Goal: Task Accomplishment & Management: Use online tool/utility

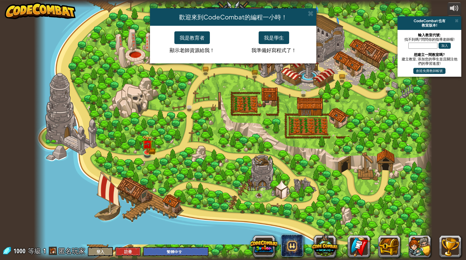
select select "zh-HANT"
click at [281, 36] on button "我是學生" at bounding box center [273, 37] width 30 height 13
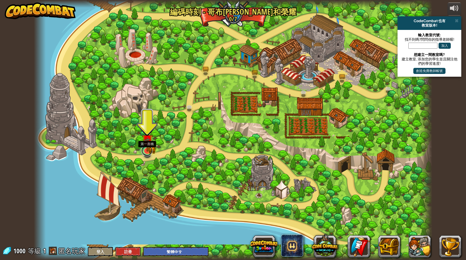
click at [149, 152] on link at bounding box center [146, 150] width 11 height 11
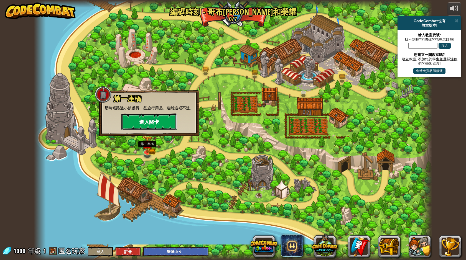
click at [153, 128] on button "進入關卡" at bounding box center [148, 122] width 55 height 17
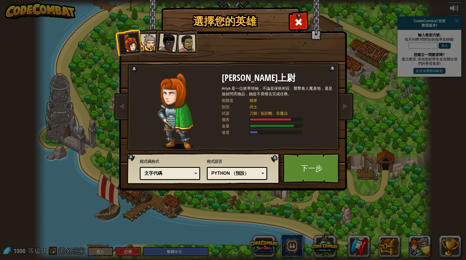
click at [150, 47] on div at bounding box center [148, 42] width 17 height 17
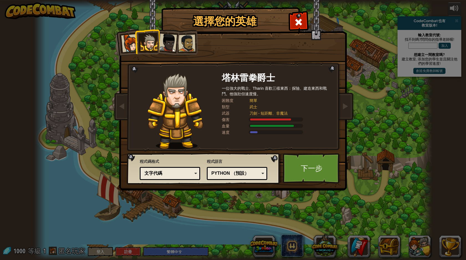
click at [157, 40] on div at bounding box center [148, 42] width 17 height 17
drag, startPoint x: 165, startPoint y: 44, endPoint x: 165, endPoint y: 41, distance: 3.1
click at [165, 43] on div at bounding box center [167, 43] width 18 height 18
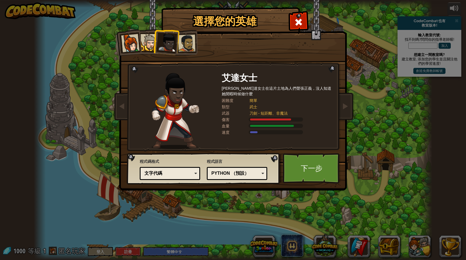
click at [191, 38] on div at bounding box center [186, 43] width 17 height 17
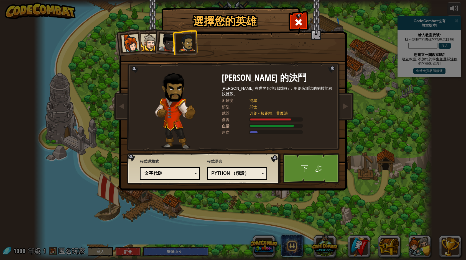
click at [125, 41] on div at bounding box center [130, 43] width 18 height 18
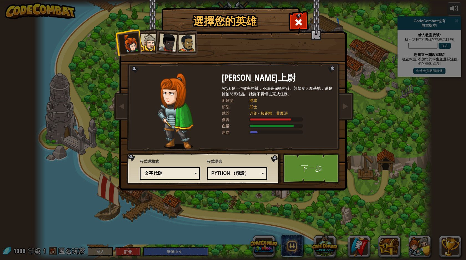
click at [146, 36] on div at bounding box center [148, 42] width 17 height 17
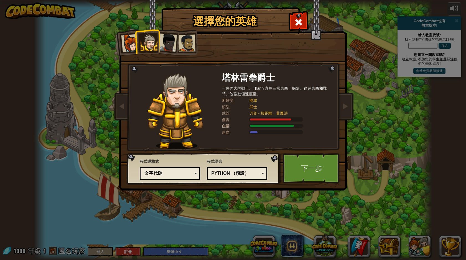
click at [164, 36] on div at bounding box center [167, 43] width 18 height 18
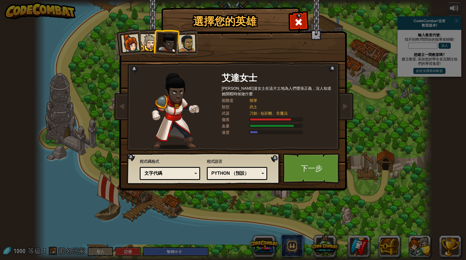
click at [150, 39] on div at bounding box center [148, 42] width 17 height 17
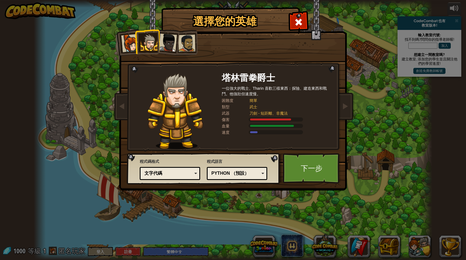
click at [211, 173] on div "Python （預設）" at bounding box center [235, 173] width 48 height 6
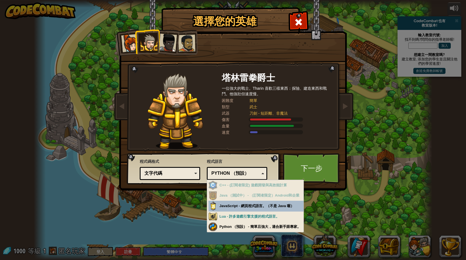
click at [211, 173] on div "Python （預設）" at bounding box center [235, 173] width 48 height 6
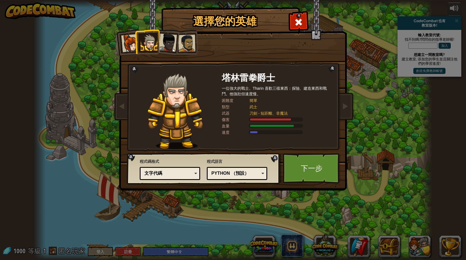
drag, startPoint x: 182, startPoint y: 173, endPoint x: 177, endPoint y: 173, distance: 4.7
click at [177, 173] on div "文字代碼" at bounding box center [168, 173] width 48 height 6
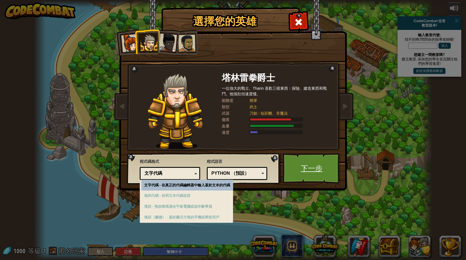
click at [307, 165] on link "下一步" at bounding box center [312, 168] width 58 height 30
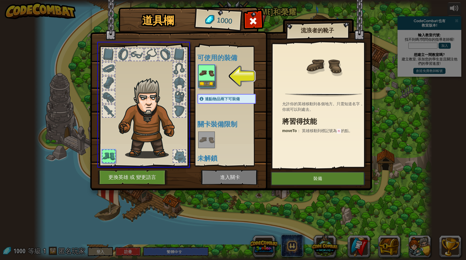
drag, startPoint x: 209, startPoint y: 78, endPoint x: 206, endPoint y: 78, distance: 3.0
click at [202, 78] on div "道具欄 1000 可使用的裝備 裝備 連點物品兩下可裝備 關卡裝備限制 未解鎖 流浪者的靴子 允許你的英雄移動到各個地方。只需知道名字，你就可以到處去。 將習…" at bounding box center [233, 130] width 466 height 260
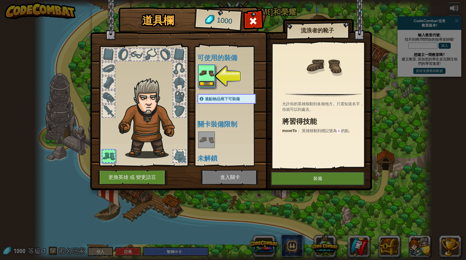
click at [207, 83] on button "裝備" at bounding box center [207, 84] width 16 height 6
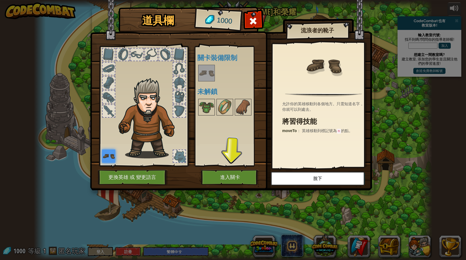
click at [231, 165] on div "可使用的裝備 裝備 連點物品兩下可裝備 關卡裝備限制 未解鎖" at bounding box center [229, 106] width 68 height 121
click at [240, 171] on button "進入關卡" at bounding box center [230, 177] width 58 height 15
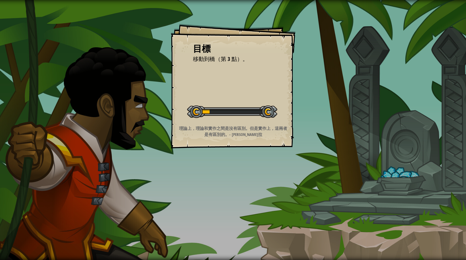
click at [228, 112] on div at bounding box center [232, 112] width 90 height 12
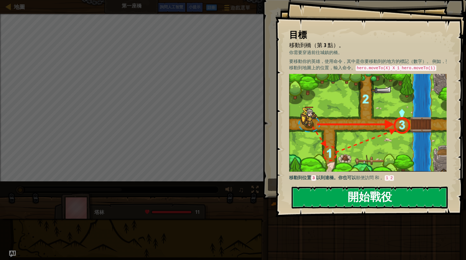
click at [331, 196] on button "開始戰役" at bounding box center [369, 198] width 156 height 22
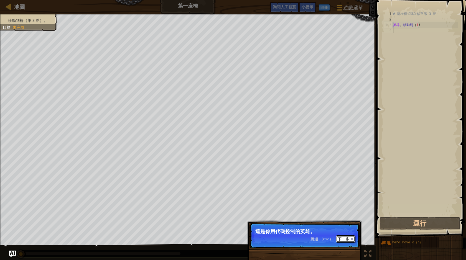
click at [350, 240] on button "下一步" at bounding box center [345, 238] width 19 height 7
click at [337, 237] on font "下一步" at bounding box center [343, 239] width 12 height 4
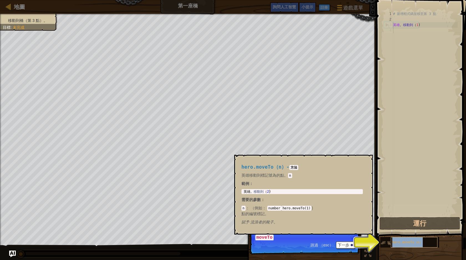
click at [402, 243] on span "hero.moveTo（n）" at bounding box center [407, 243] width 30 height 4
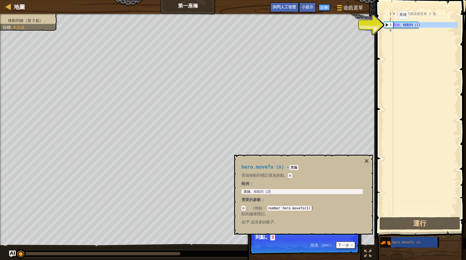
click at [387, 25] on div "3" at bounding box center [388, 25] width 9 height 6
click at [387, 24] on div "3" at bounding box center [388, 25] width 9 height 6
click at [385, 25] on div "3" at bounding box center [388, 25] width 9 height 6
type textarea "hero.moveTo(1)"
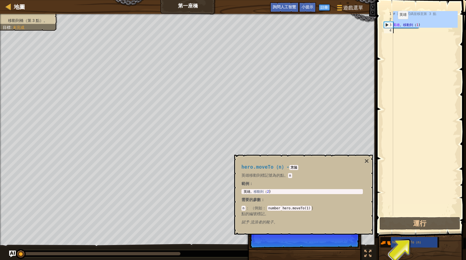
click at [385, 25] on div "3" at bounding box center [388, 25] width 9 height 6
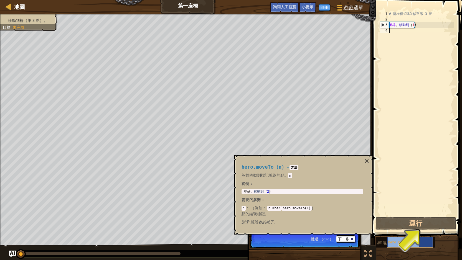
click at [415, 241] on span "hero.moveTo（n）" at bounding box center [403, 243] width 30 height 4
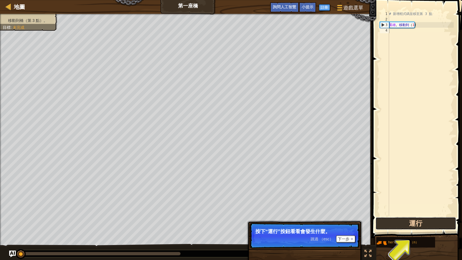
click at [416, 226] on button "運行" at bounding box center [415, 223] width 81 height 13
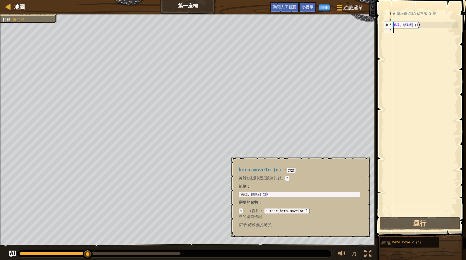
click at [384, 240] on img at bounding box center [385, 243] width 11 height 11
click at [399, 244] on span "hero.moveTo（n）" at bounding box center [407, 243] width 30 height 4
type textarea "hero.moveTo(2)"
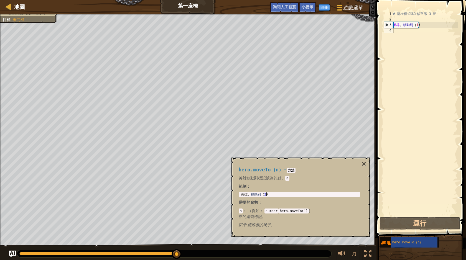
click at [272, 195] on div "英雄 。 移動到 （ 2 )" at bounding box center [299, 199] width 119 height 12
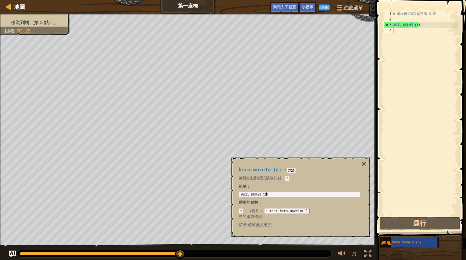
click at [269, 195] on div "英雄 。 移動到 （ 2 )" at bounding box center [299, 199] width 119 height 12
click at [244, 196] on div "英雄 。 移動到 （ 2 )" at bounding box center [299, 199] width 119 height 12
drag, startPoint x: 240, startPoint y: 194, endPoint x: 271, endPoint y: 197, distance: 31.7
click at [271, 197] on div "hero.moveTo(2) 1 英雄 。 移動到 （ 2 ) ההההההההההההההההההההההההההההההההההההההההההההההה…" at bounding box center [299, 194] width 121 height 5
drag, startPoint x: 271, startPoint y: 197, endPoint x: 257, endPoint y: 194, distance: 14.9
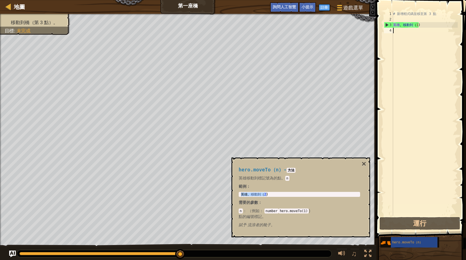
click at [398, 34] on div "# 新增程式碼並移至第 3 點 英雄 。 移動到 （ 1 )" at bounding box center [425, 119] width 66 height 216
paste textarea "hero.moveTo(2)"
type textarea "hero.moveTo(2)"
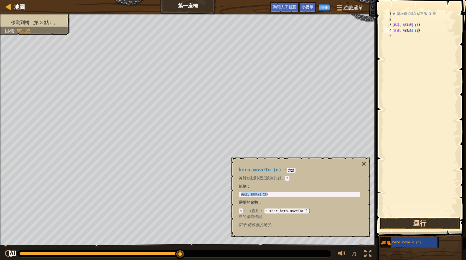
click at [401, 225] on button "運行" at bounding box center [419, 223] width 81 height 13
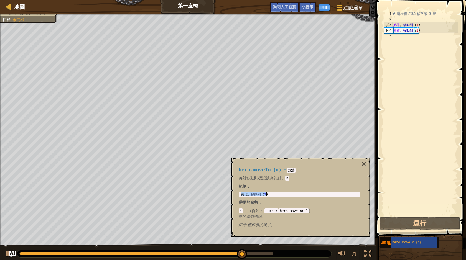
click at [267, 195] on div "英雄 。 移動到 （ 2 )" at bounding box center [299, 195] width 119 height 4
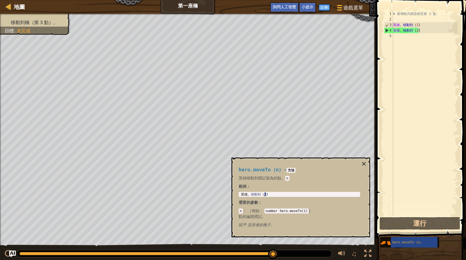
click at [265, 194] on div "英雄 。 移動到 （ 2 )" at bounding box center [299, 199] width 119 height 12
drag, startPoint x: 265, startPoint y: 194, endPoint x: 272, endPoint y: 193, distance: 7.2
click at [272, 193] on div "英雄 。 移動到 （ 2 )" at bounding box center [299, 195] width 119 height 4
drag, startPoint x: 269, startPoint y: 194, endPoint x: 265, endPoint y: 195, distance: 3.4
click at [265, 195] on div "英雄 。 移動到 （ 2 )" at bounding box center [299, 199] width 119 height 12
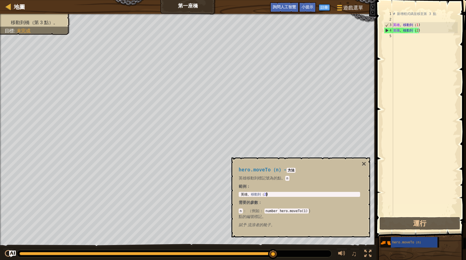
click at [265, 195] on div "英雄 。 移動到 （ 2 )" at bounding box center [299, 199] width 119 height 12
click at [397, 35] on div "# 新增程式碼並移至第 3 點 英雄 。 移動到 （ 1 ) 英雄 。 移動到 （ 2 )" at bounding box center [425, 119] width 66 height 216
drag, startPoint x: 396, startPoint y: 36, endPoint x: 393, endPoint y: 36, distance: 3.0
click at [393, 37] on div "# 新增程式碼並移至第 3 點 英雄 。 移動到 （ 1 ) 英雄 。 移動到 （ 2 )" at bounding box center [425, 119] width 66 height 216
paste textarea "hero.moveTo(2)"
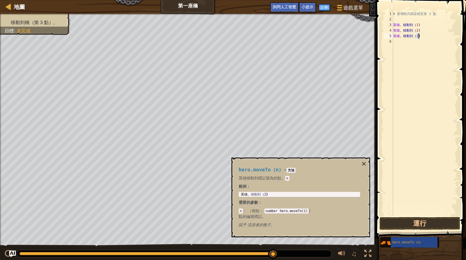
drag, startPoint x: 417, startPoint y: 35, endPoint x: 420, endPoint y: 35, distance: 3.1
click at [420, 35] on div "# 新增程式碼並移至第 3 點 英雄 。 移動到 （ 1 ) 英雄 。 移動到 （ 2 ) 英雄 。 移動到 （ 2 )" at bounding box center [425, 119] width 66 height 216
click at [418, 36] on div "# 新增程式碼並移至第 3 點 英雄 。 移動到 （ 1 ) 英雄 。 移動到 （ 2 ) 英雄 。 移動到 （ 2" at bounding box center [425, 119] width 66 height 216
drag, startPoint x: 404, startPoint y: 38, endPoint x: 378, endPoint y: 25, distance: 28.7
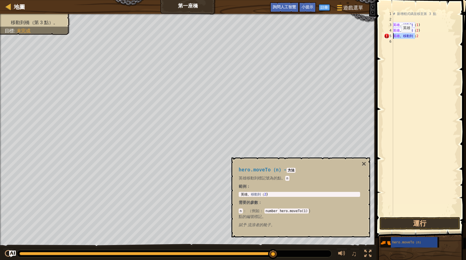
click at [378, 25] on div "hero.moveTo(2 1 2 3 4 5 6 # 新增程式碼並移至第 3 點 英雄 。 移動到 （ 1 ) 英雄 。 移動到 （ 2 ) 英雄 。 移動…" at bounding box center [419, 130] width 91 height 254
type textarea "2"
drag, startPoint x: 409, startPoint y: 213, endPoint x: 409, endPoint y: 216, distance: 3.0
click at [409, 214] on div "# 新增程式碼並移至第 3 點 2" at bounding box center [425, 119] width 66 height 216
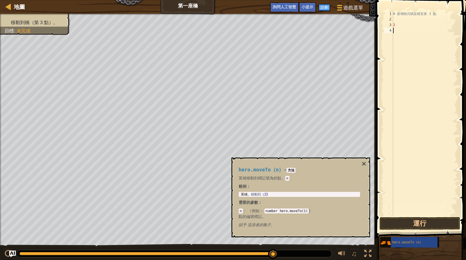
drag, startPoint x: 409, startPoint y: 216, endPoint x: 406, endPoint y: 222, distance: 7.3
click at [408, 217] on div "1 2 3 4 # 新增程式碼並移至第 3 點 2 ההההההההההההההההההההההההההההההההההההההההההההההההההההה…" at bounding box center [419, 130] width 91 height 254
drag, startPoint x: 402, startPoint y: 227, endPoint x: 399, endPoint y: 228, distance: 3.0
click at [400, 228] on button "運行" at bounding box center [419, 223] width 81 height 13
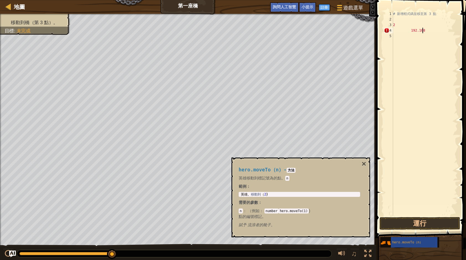
scroll to position [0, 0]
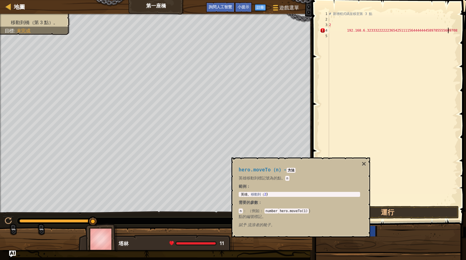
type textarea "+"
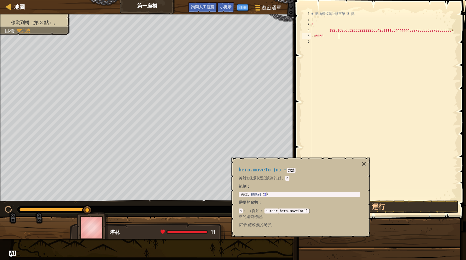
type textarea "+"
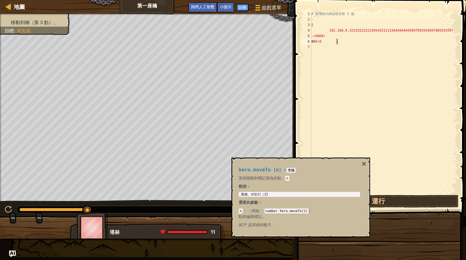
type textarea "*"
type textarea "+"
type textarea "-"
type textarea "/"
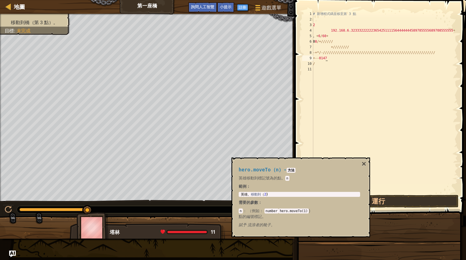
type textarea "/"
type textarea "# Add code and move to point 3"
type textarea "*"
drag, startPoint x: 373, startPoint y: 61, endPoint x: 359, endPoint y: 62, distance: 13.9
click at [369, 61] on div "# 新增程式碼並移至第 3 點 2 192.168.6.323332222223654251111564444444589785555689708555555…" at bounding box center [385, 108] width 146 height 194
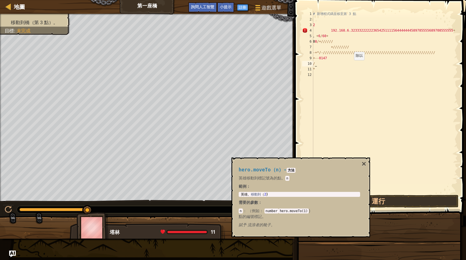
drag, startPoint x: 351, startPoint y: 66, endPoint x: 307, endPoint y: 63, distance: 44.4
click at [307, 63] on div "+--0147 1 2 3 4 5 6 7 8 9 10 11 12 # 新增程式碼並移至第 3 點 2 192.168.6.3233322222236542…" at bounding box center [379, 102] width 157 height 183
drag, startPoint x: 295, startPoint y: 170, endPoint x: 282, endPoint y: 171, distance: 13.1
click at [282, 171] on h4 "hero.moveTo（n） - 方法" at bounding box center [299, 169] width 121 height 5
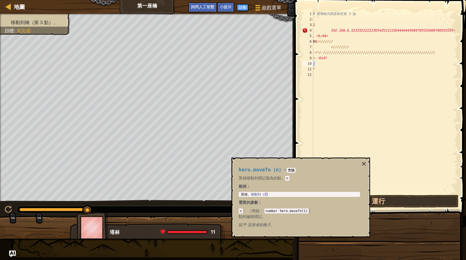
click at [282, 170] on h4 "hero.moveTo（n） - 方法" at bounding box center [299, 169] width 121 height 5
click at [273, 172] on span "hero.moveTo（n）" at bounding box center [261, 170] width 45 height 6
drag, startPoint x: 273, startPoint y: 172, endPoint x: 268, endPoint y: 170, distance: 4.8
click at [270, 171] on span "hero.moveTo（n）" at bounding box center [261, 170] width 45 height 6
drag, startPoint x: 268, startPoint y: 170, endPoint x: 262, endPoint y: 170, distance: 6.4
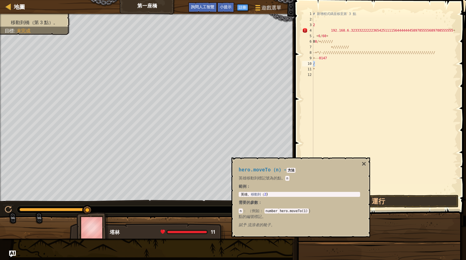
click at [262, 170] on span "hero.moveTo（n）" at bounding box center [261, 170] width 45 height 6
drag, startPoint x: 262, startPoint y: 170, endPoint x: 258, endPoint y: 170, distance: 3.9
click at [258, 170] on span "hero.moveTo（n）" at bounding box center [261, 170] width 45 height 6
click at [255, 170] on span "hero.moveTo（n）" at bounding box center [261, 170] width 45 height 6
drag, startPoint x: 253, startPoint y: 172, endPoint x: 244, endPoint y: 173, distance: 9.3
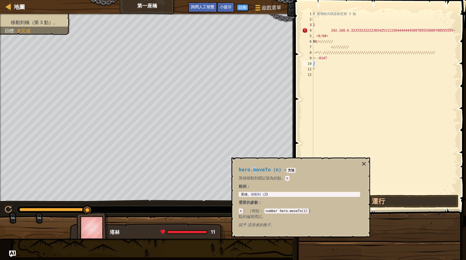
click at [244, 173] on div "hero.moveTo（n） - 方法 英雄移動到標記號為 的點。 n 範例 ： hero.moveTo(2) 1 英雄 。 移動到 （ 2 ) הההההה…" at bounding box center [299, 197] width 129 height 71
click at [261, 174] on div "hero.moveTo（n） - 方法 英雄移動到標記號為 的點。 n 範例 ： hero.moveTo(2) 1 英雄 。 移動到 （ 2 ) הההההה…" at bounding box center [299, 197] width 129 height 71
click at [245, 196] on div "hero.moveTo（n） - 方法 英雄移動到標記號為 的點。 n 範例 ： hero.moveTo(2) 1 英雄 。 移動到 （ 2 ) הההההה…" at bounding box center [299, 197] width 129 height 71
drag, startPoint x: 363, startPoint y: 164, endPoint x: 368, endPoint y: 166, distance: 5.1
click at [364, 163] on button "×" at bounding box center [363, 164] width 4 height 8
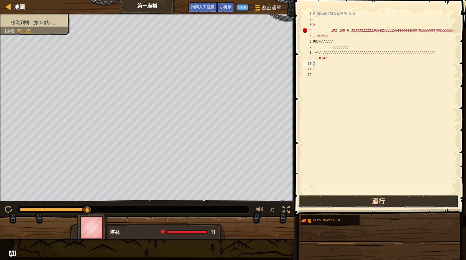
click at [376, 202] on button "運行" at bounding box center [378, 201] width 160 height 13
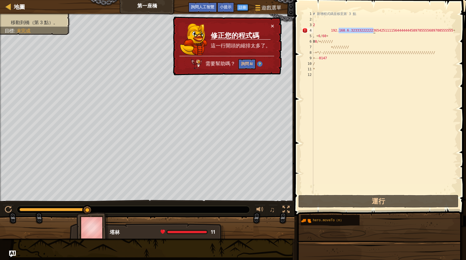
drag, startPoint x: 338, startPoint y: 28, endPoint x: 373, endPoint y: 30, distance: 34.9
click at [373, 29] on div "# 新增程式碼並移至第 3 點 2 192.168.6.323332222223654251111564444444589785555689708555555…" at bounding box center [385, 108] width 146 height 194
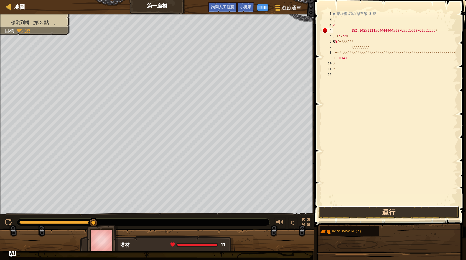
click at [378, 212] on button "運行" at bounding box center [388, 212] width 141 height 13
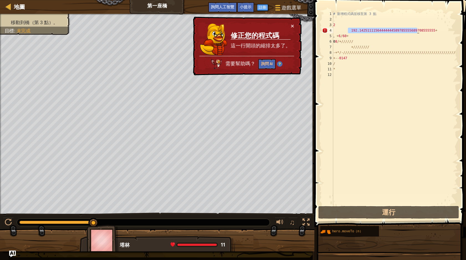
drag, startPoint x: 347, startPoint y: 29, endPoint x: 417, endPoint y: 30, distance: 70.7
click at [417, 30] on div "# 新增程式碼並移至第 3 點 2 192.14251111564444444589785555689708555555 + 。 + 6 / 60 + 0 8…" at bounding box center [394, 113] width 125 height 205
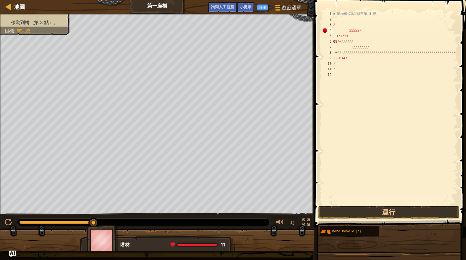
click at [346, 29] on div "# 新增程式碼並移至第 3 點 2 55555 + 。 + 6 / 60 + 0 8 /+////// +//////// -+*/-////////////…" at bounding box center [394, 113] width 125 height 205
type textarea "2 55555+"
click at [392, 212] on button "運行" at bounding box center [388, 212] width 141 height 13
